Goal: Information Seeking & Learning: Learn about a topic

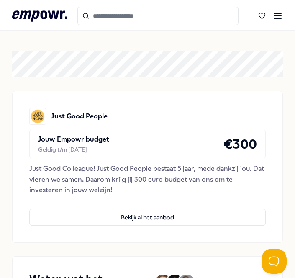
click at [279, 14] on icon at bounding box center [278, 16] width 10 height 10
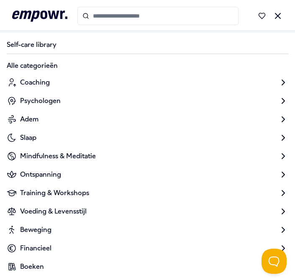
scroll to position [26, 0]
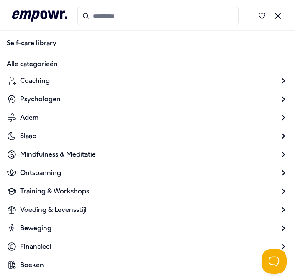
click at [57, 210] on span "Voeding & Levensstijl" at bounding box center [53, 210] width 67 height 10
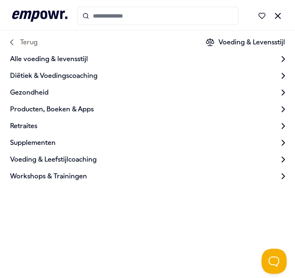
click at [63, 159] on span "Voeding & Leefstijlcoaching" at bounding box center [53, 159] width 87 height 10
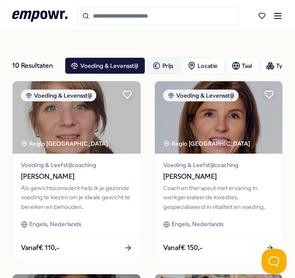
click at [170, 64] on div "Prijs" at bounding box center [163, 65] width 33 height 17
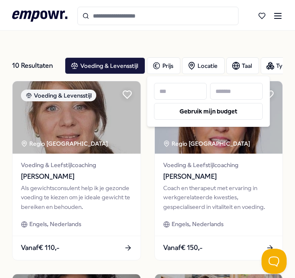
click at [247, 92] on input at bounding box center [236, 91] width 53 height 17
type input "***"
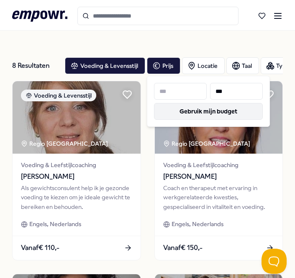
click at [242, 117] on button "Gebruik mijn budget" at bounding box center [208, 111] width 109 height 17
click at [231, 115] on button "Gebruik mijn budget" at bounding box center [208, 111] width 109 height 17
click at [215, 111] on button "Gebruik mijn budget" at bounding box center [208, 111] width 109 height 17
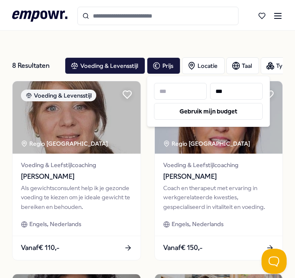
click at [219, 51] on div "8 Resultaten Filters Resetten Voeding & Levensstijl Prijs Locatie Taal Type Fil…" at bounding box center [147, 66] width 270 height 30
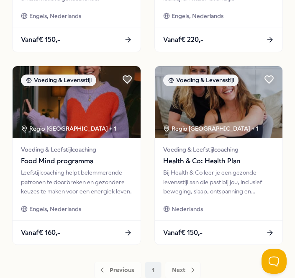
scroll to position [634, 0]
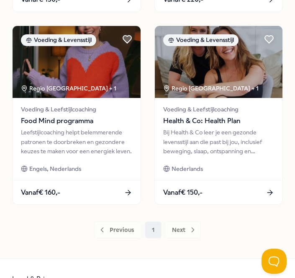
click at [178, 228] on div "Previous 1 Next" at bounding box center [147, 229] width 270 height 17
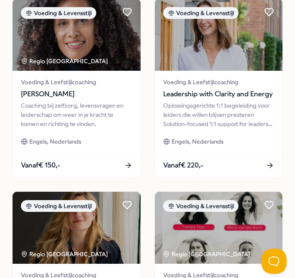
scroll to position [0, 0]
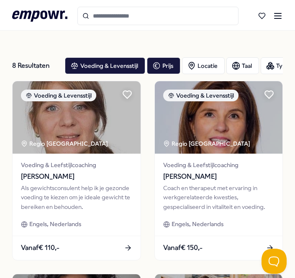
click at [279, 14] on icon at bounding box center [278, 16] width 10 height 10
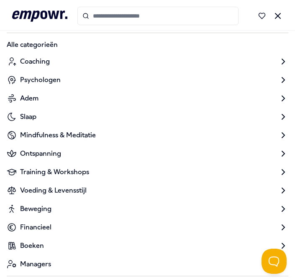
scroll to position [95, 0]
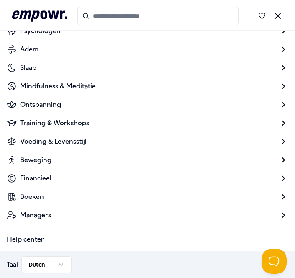
click at [37, 161] on span "Beweging" at bounding box center [35, 160] width 31 height 10
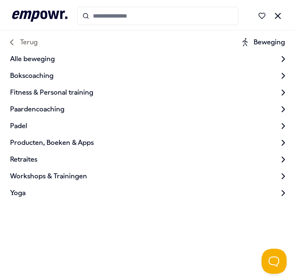
click at [33, 57] on span "Alle beweging" at bounding box center [144, 59] width 268 height 10
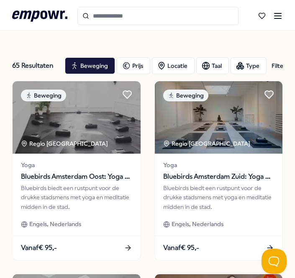
click at [277, 14] on icon at bounding box center [278, 16] width 10 height 10
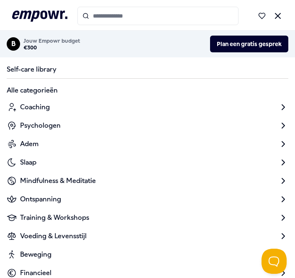
scroll to position [95, 0]
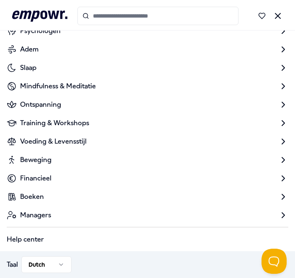
click at [44, 143] on span "Voeding & Levensstijl" at bounding box center [53, 141] width 67 height 10
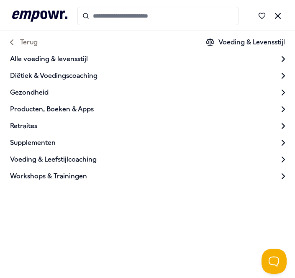
scroll to position [0, 0]
click at [26, 39] on span "Terug" at bounding box center [29, 42] width 18 height 10
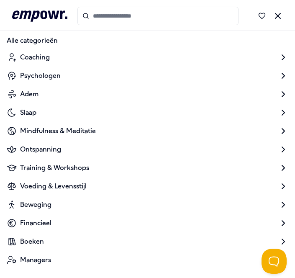
scroll to position [49, 0]
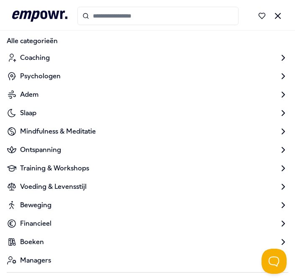
click at [42, 205] on span "Beweging" at bounding box center [35, 205] width 31 height 10
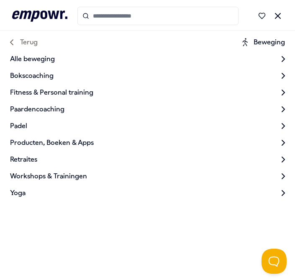
click at [47, 59] on span "Alle beweging" at bounding box center [144, 59] width 268 height 10
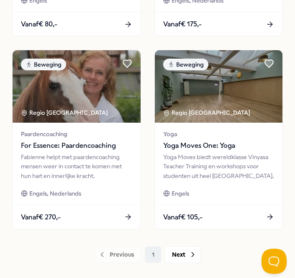
scroll to position [999, 0]
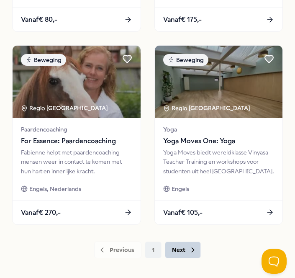
click at [181, 250] on button "Next" at bounding box center [183, 249] width 36 height 17
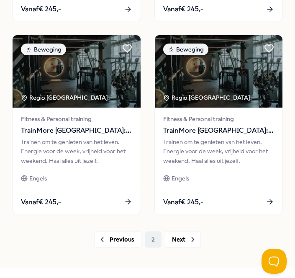
scroll to position [1041, 0]
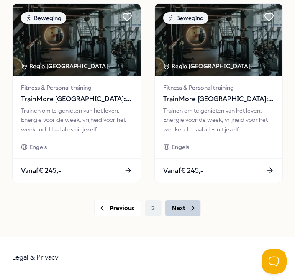
click at [179, 210] on button "Next" at bounding box center [183, 208] width 36 height 17
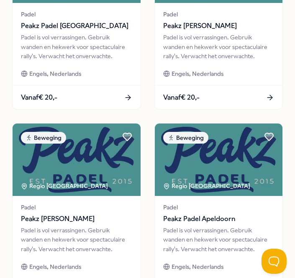
scroll to position [1041, 0]
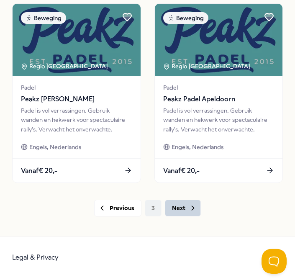
click at [179, 210] on button "Next" at bounding box center [183, 208] width 36 height 17
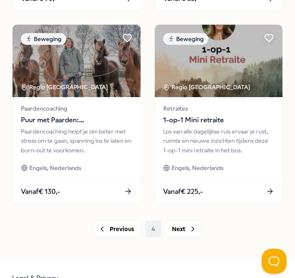
scroll to position [1021, 0]
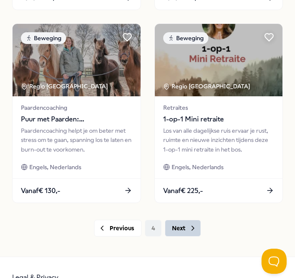
click at [185, 227] on button "Next" at bounding box center [183, 228] width 36 height 17
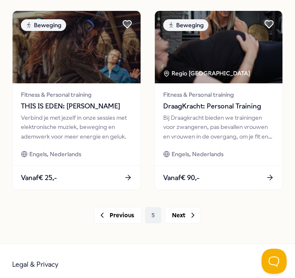
scroll to position [1037, 0]
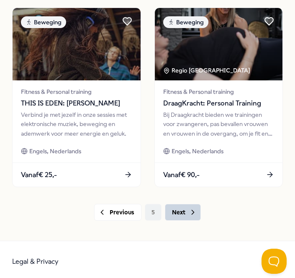
click at [176, 219] on button "Next" at bounding box center [183, 212] width 36 height 17
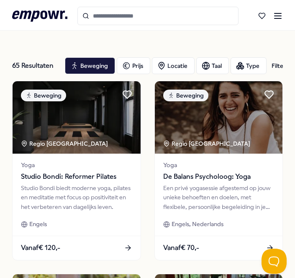
click at [274, 11] on icon at bounding box center [278, 16] width 10 height 10
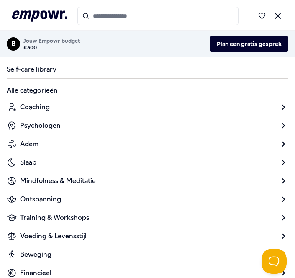
click at [33, 106] on span "Coaching" at bounding box center [35, 107] width 30 height 10
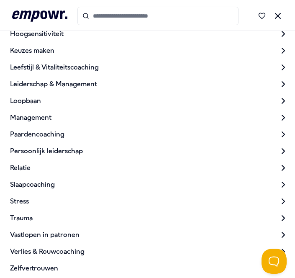
scroll to position [211, 0]
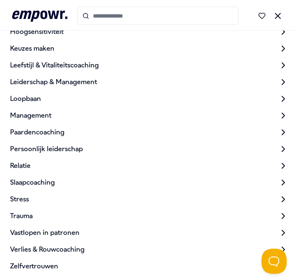
click at [52, 64] on span "Leefstijl & Vitaliteitscoaching" at bounding box center [54, 65] width 89 height 10
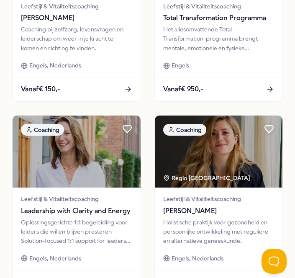
scroll to position [183, 0]
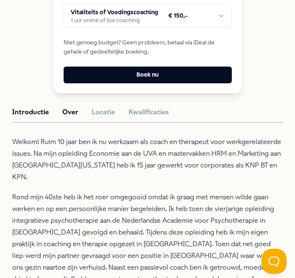
scroll to position [286, 0]
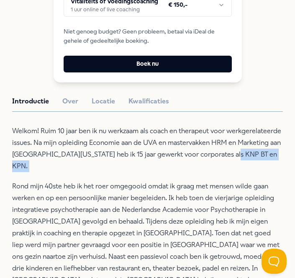
drag, startPoint x: 221, startPoint y: 157, endPoint x: 240, endPoint y: 165, distance: 20.4
click at [240, 165] on div "Welkom! Ruim 10 jaar ben ik nu werkzaam als coach en therapeut voor werkgerelat…" at bounding box center [147, 256] width 270 height 263
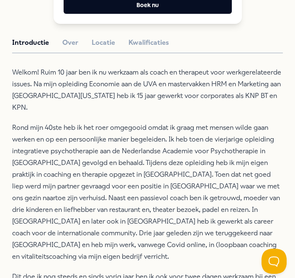
scroll to position [347, 0]
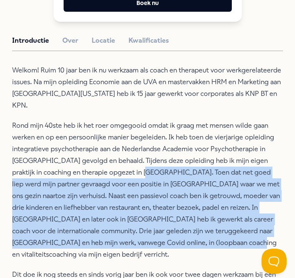
drag, startPoint x: 142, startPoint y: 159, endPoint x: 202, endPoint y: 227, distance: 91.0
click at [202, 227] on p "Rond mijn 40ste heb ik het roer omgegooid omdat ik graag met mensen wilde gaan …" at bounding box center [147, 190] width 270 height 141
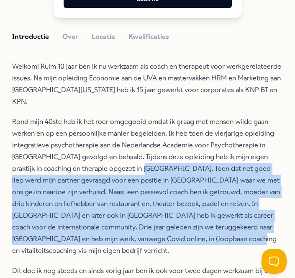
scroll to position [0, 0]
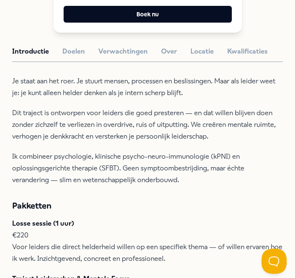
scroll to position [317, 0]
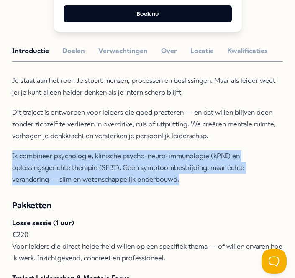
drag, startPoint x: 162, startPoint y: 142, endPoint x: 198, endPoint y: 185, distance: 55.8
click at [198, 185] on p "Ik combineer psychologie, klinische psycho-neuro-immunologie (kPNI) en oplossin…" at bounding box center [147, 167] width 270 height 35
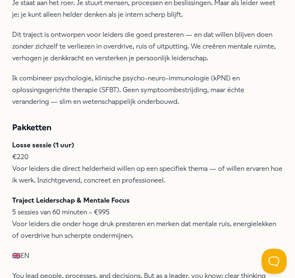
scroll to position [401, 0]
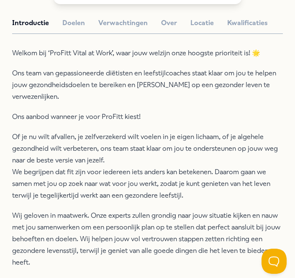
scroll to position [345, 0]
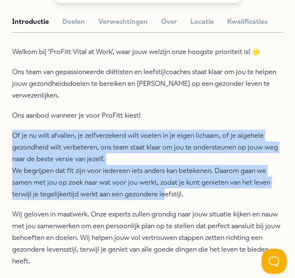
drag, startPoint x: 115, startPoint y: 163, endPoint x: 166, endPoint y: 200, distance: 63.4
click at [166, 200] on p "Of je nu wilt afvallen, je zelfverzekerd wilt voelen in je eigen lichaam, of je…" at bounding box center [147, 165] width 270 height 70
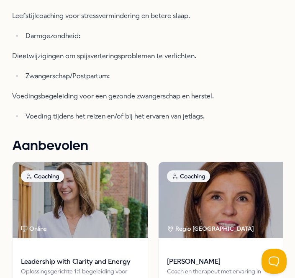
scroll to position [1024, 0]
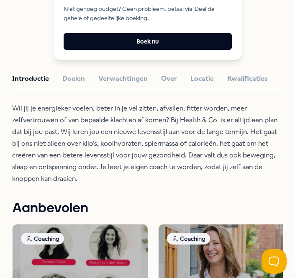
scroll to position [263, 0]
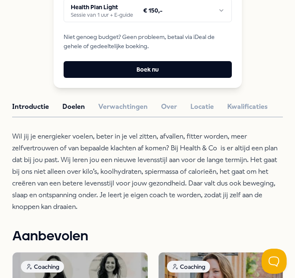
click at [75, 101] on button "Doelen" at bounding box center [73, 106] width 23 height 11
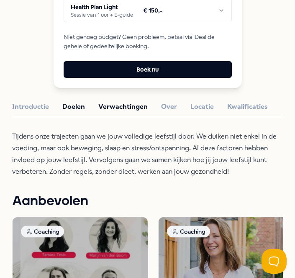
click at [112, 109] on button "Verwachtingen" at bounding box center [122, 106] width 49 height 11
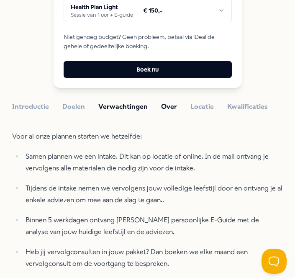
click at [166, 108] on button "Over" at bounding box center [169, 106] width 16 height 11
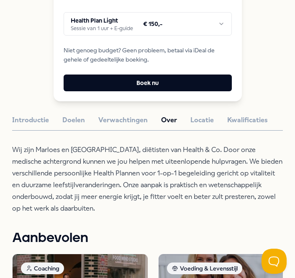
scroll to position [249, 0]
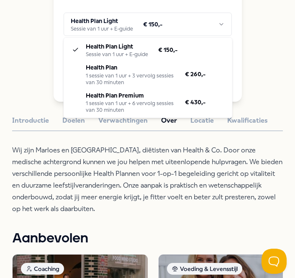
click at [136, 23] on html ".empowr-logo_svg__cls-1{fill:#03032f} Alle categorieën Self-care library Terug …" at bounding box center [147, 139] width 295 height 278
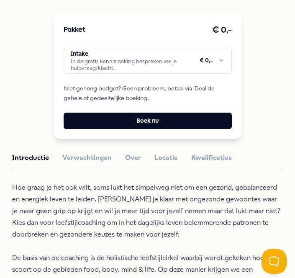
scroll to position [335, 0]
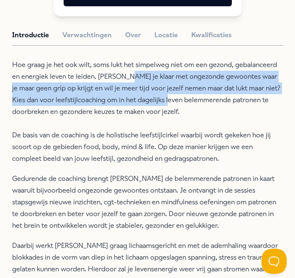
drag, startPoint x: 123, startPoint y: 75, endPoint x: 157, endPoint y: 104, distance: 45.4
click at [157, 105] on p "Hoe graag je het ook wilt, soms lukt het simpelweg niet om een gezond, gebalanc…" at bounding box center [147, 111] width 270 height 105
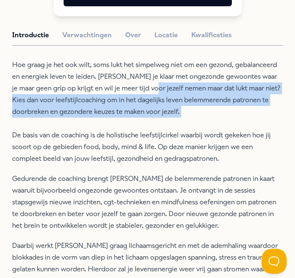
drag, startPoint x: 159, startPoint y: 118, endPoint x: 142, endPoint y: 83, distance: 38.9
click at [142, 83] on p "Hoe graag je het ook wilt, soms lukt het simpelweg niet om een gezond, gebalanc…" at bounding box center [147, 111] width 270 height 105
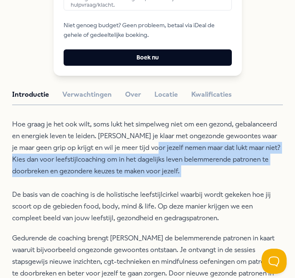
scroll to position [263, 0]
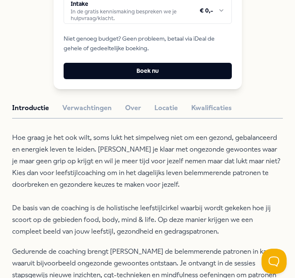
click at [107, 107] on button "Verwachtingen" at bounding box center [86, 107] width 49 height 11
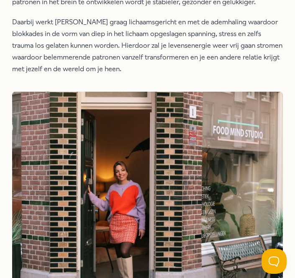
scroll to position [492, 0]
